Goal: Information Seeking & Learning: Stay updated

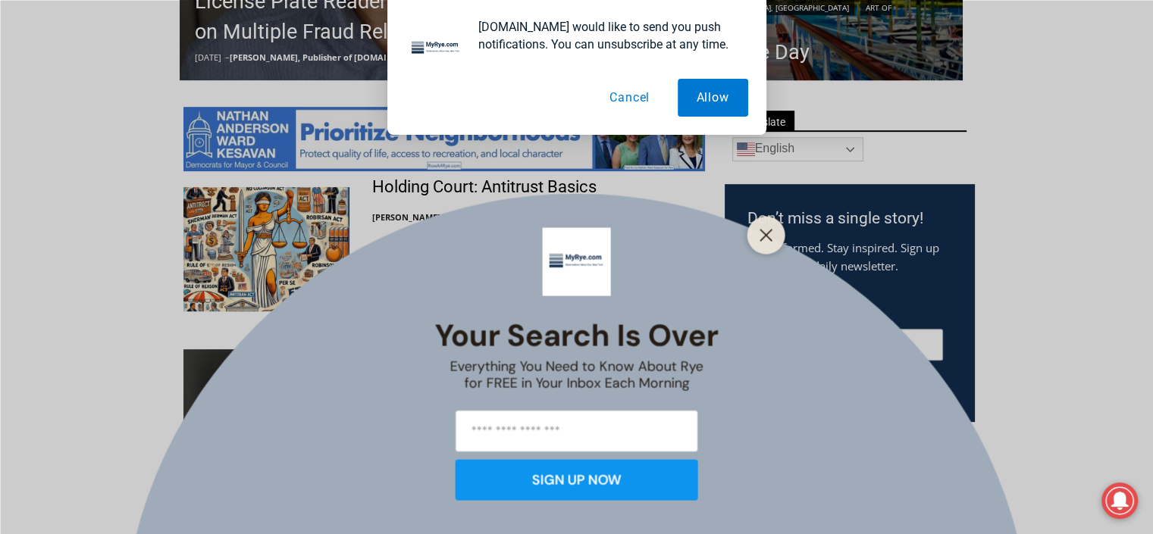
scroll to position [882, 0]
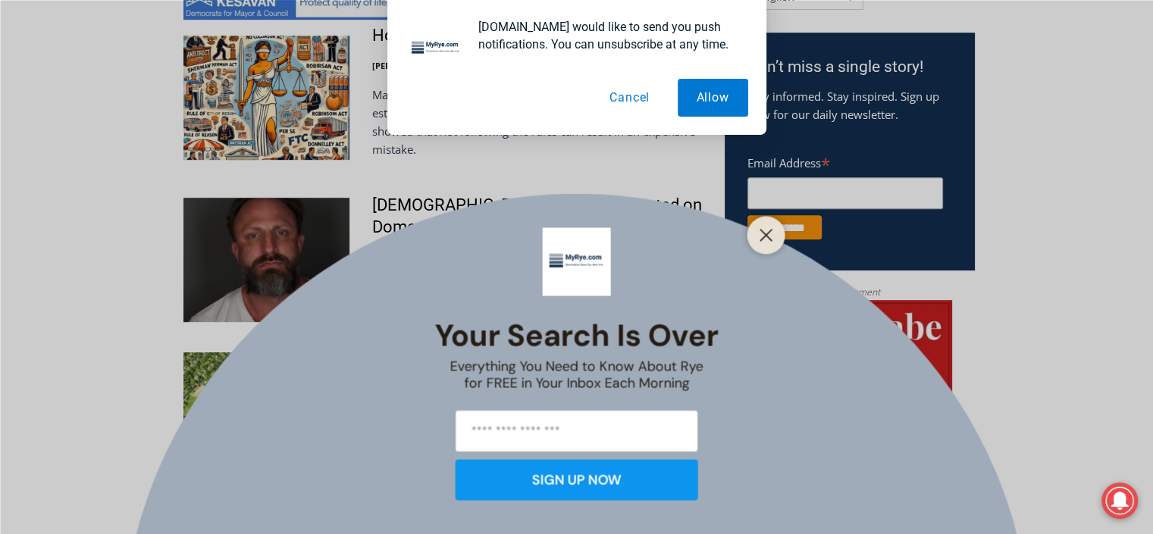
click at [761, 246] on div at bounding box center [766, 235] width 38 height 38
click at [766, 240] on icon "Close" at bounding box center [767, 235] width 14 height 14
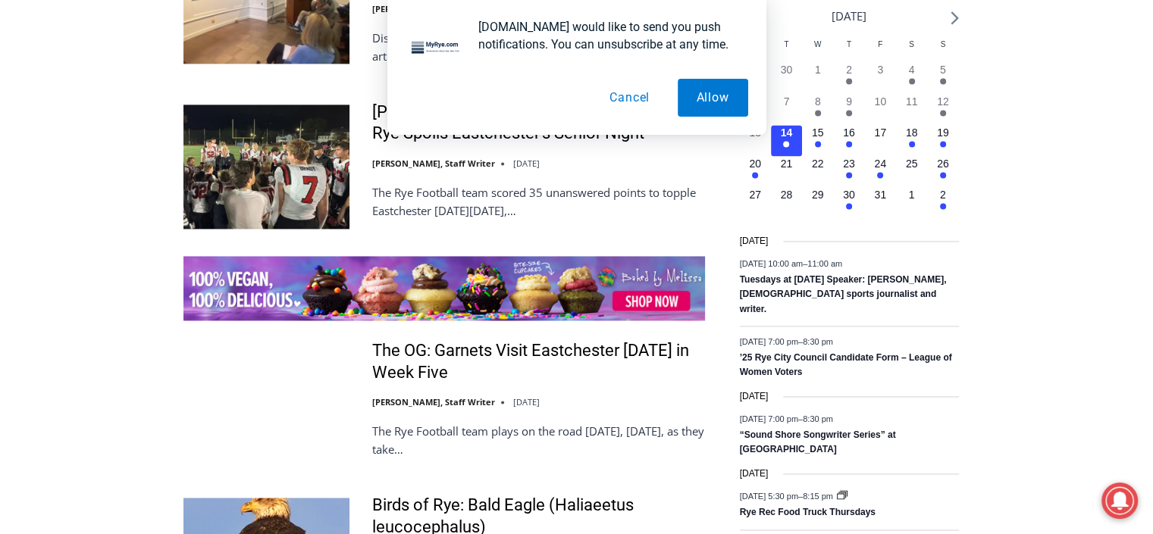
scroll to position [2019, 0]
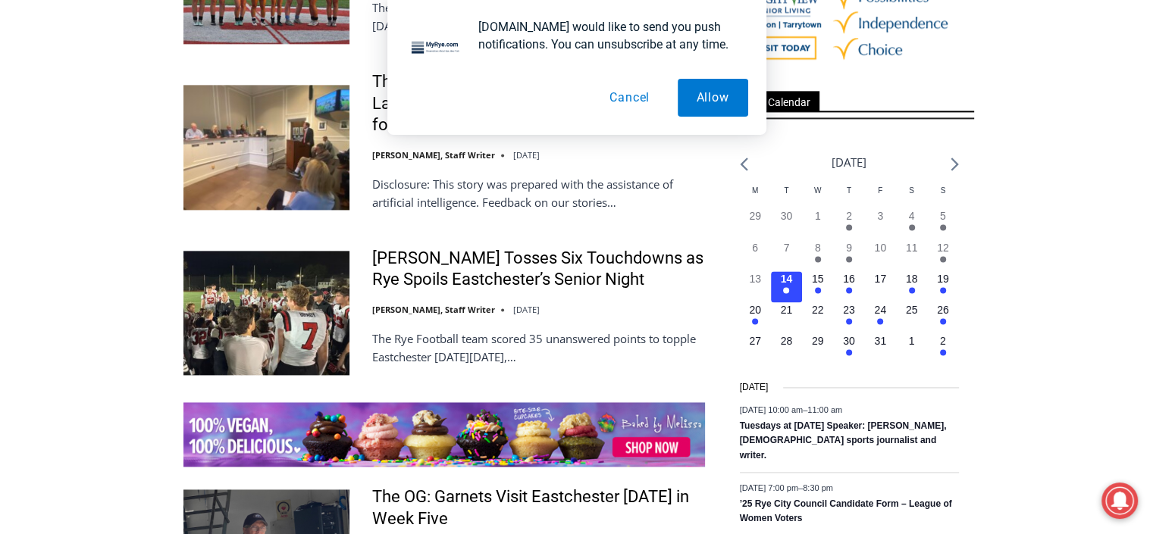
drag, startPoint x: 703, startPoint y: 89, endPoint x: 688, endPoint y: 93, distance: 16.6
click at [703, 89] on button "Allow" at bounding box center [713, 98] width 70 height 38
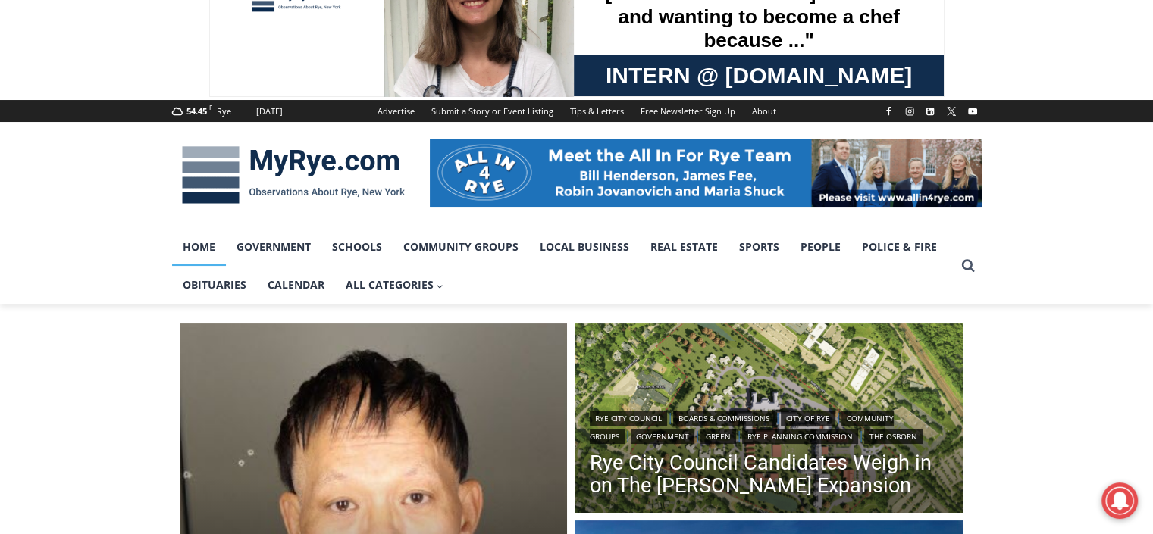
scroll to position [0, 0]
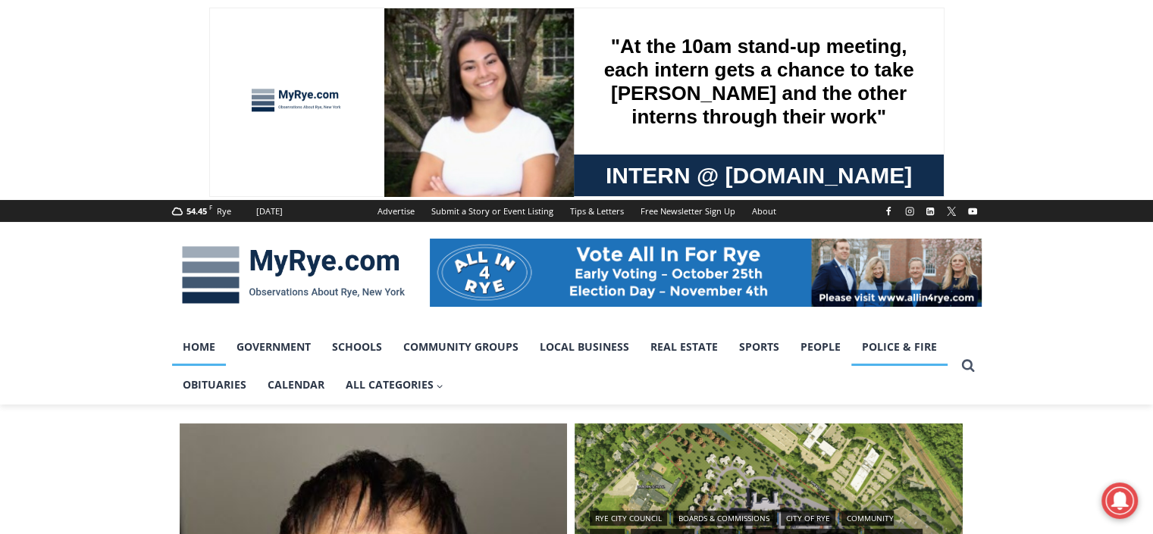
click at [899, 346] on link "Police & Fire" at bounding box center [899, 347] width 96 height 38
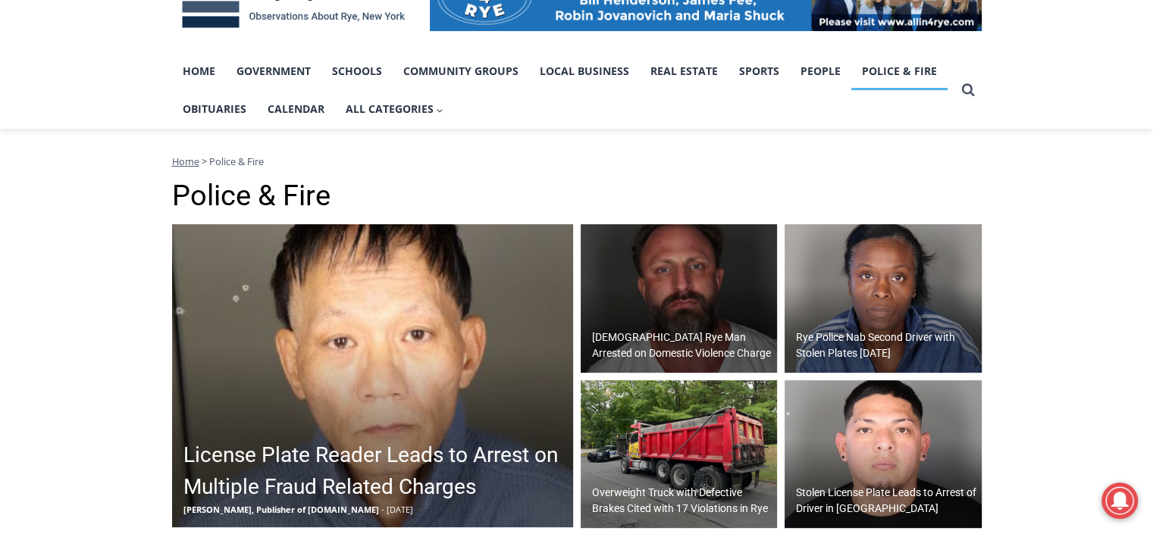
click at [906, 448] on img at bounding box center [883, 455] width 197 height 149
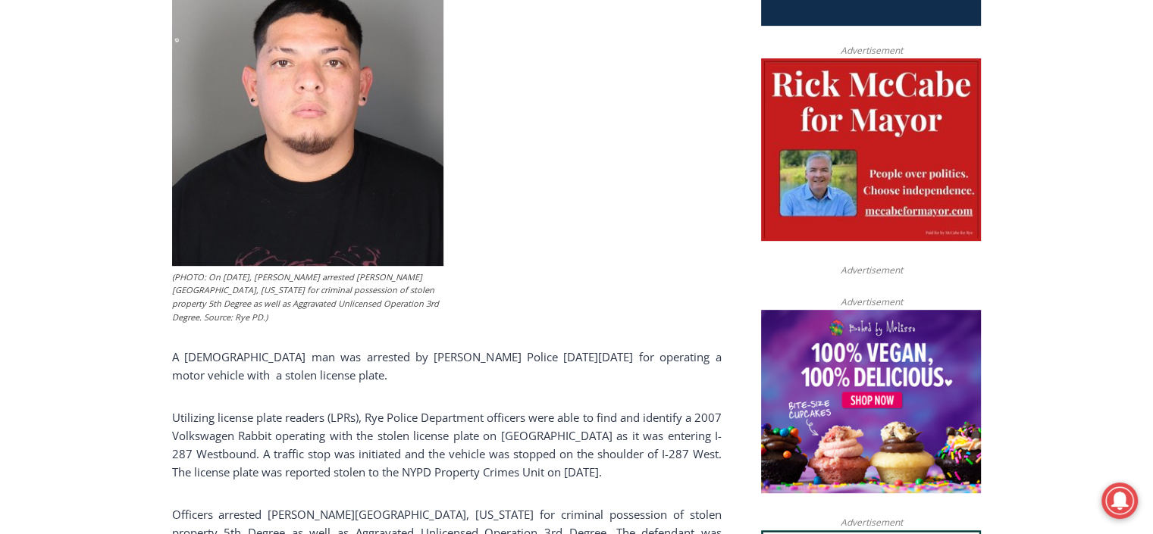
scroll to position [955, 0]
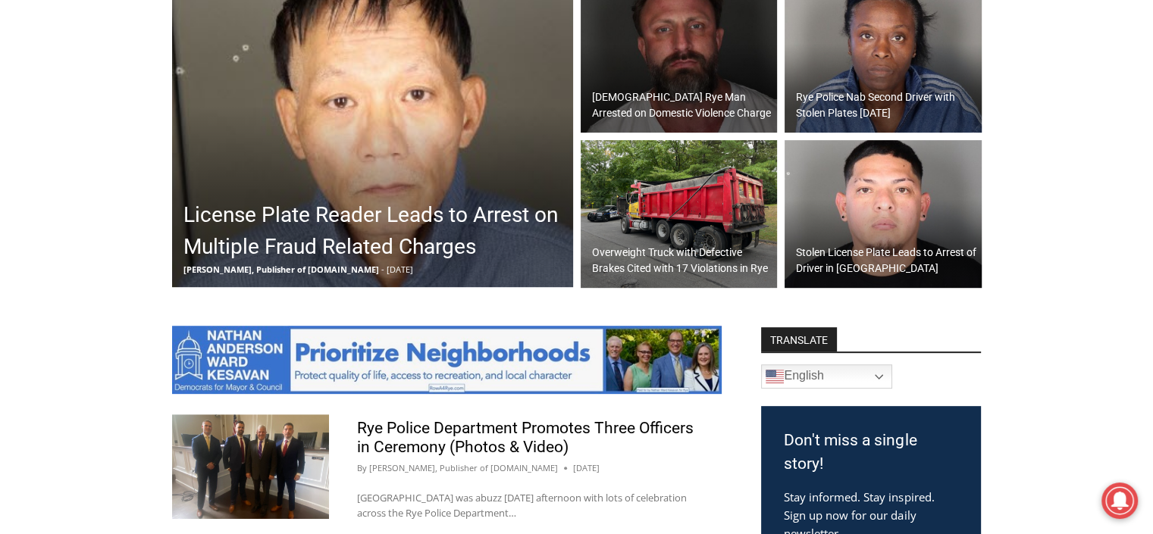
scroll to position [655, 0]
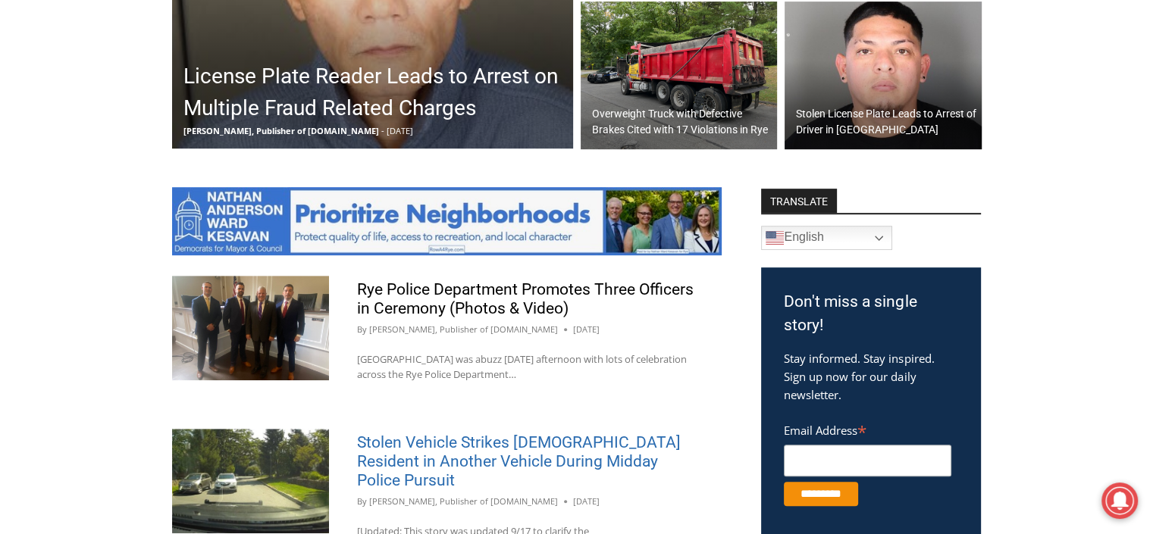
drag, startPoint x: 465, startPoint y: 453, endPoint x: 474, endPoint y: 446, distance: 11.4
click at [465, 453] on link "Stolen Vehicle Strikes 42 Year Old Resident in Another Vehicle During Midday Po…" at bounding box center [519, 462] width 324 height 56
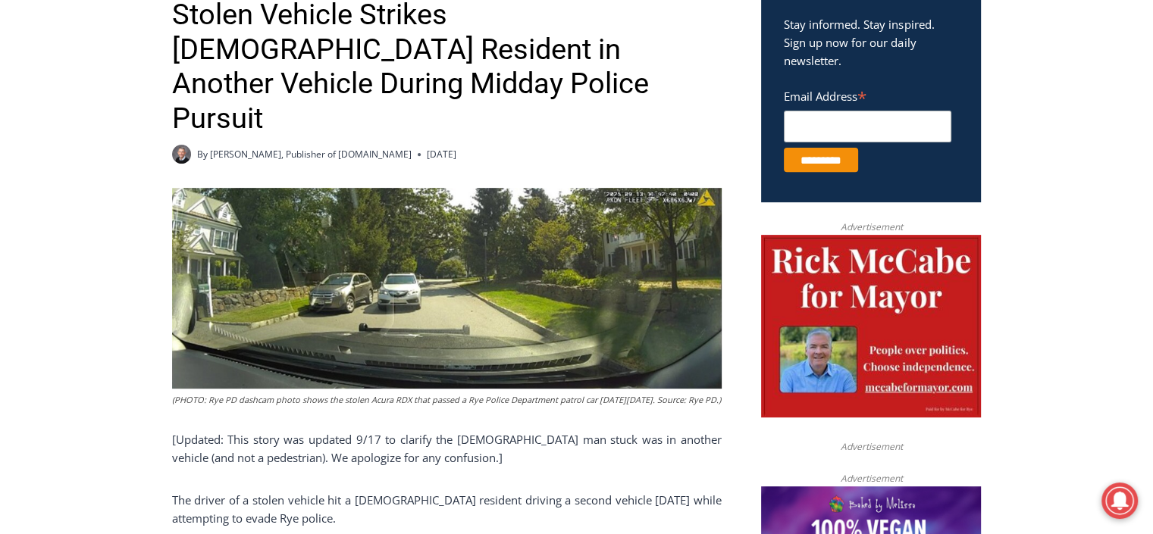
scroll to position [455, 0]
